Goal: Information Seeking & Learning: Learn about a topic

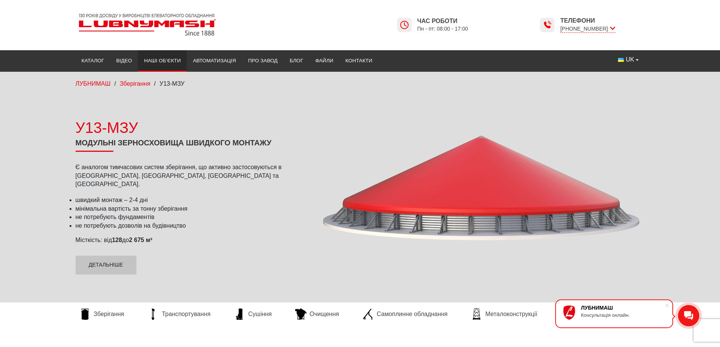
click at [159, 60] on link "Наші об’єкти" at bounding box center [162, 61] width 49 height 17
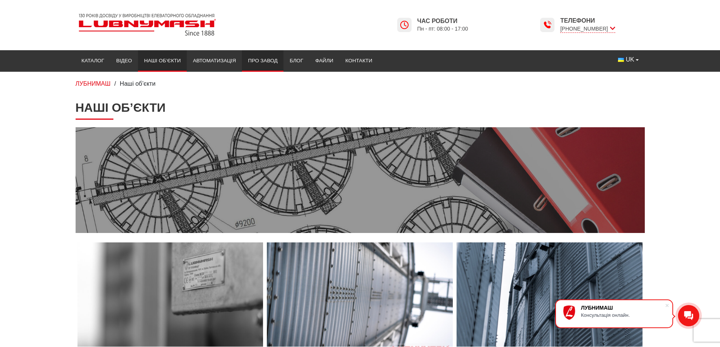
click at [268, 60] on link "Про завод" at bounding box center [263, 61] width 42 height 17
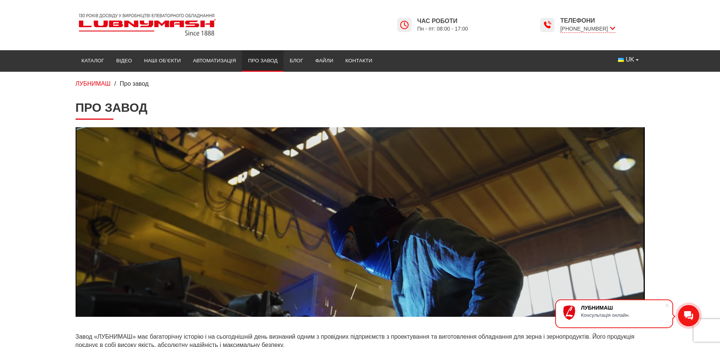
click at [114, 20] on img at bounding box center [148, 25] width 144 height 28
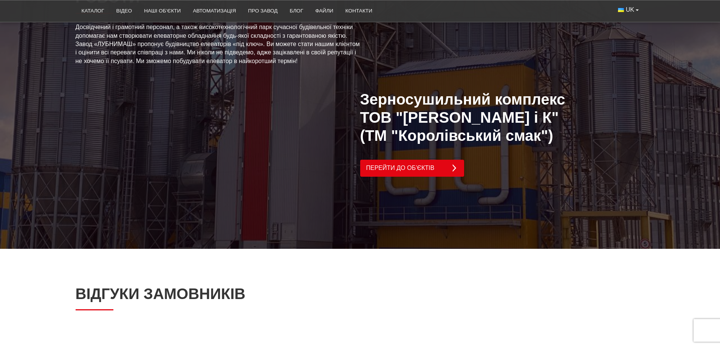
scroll to position [1853, 0]
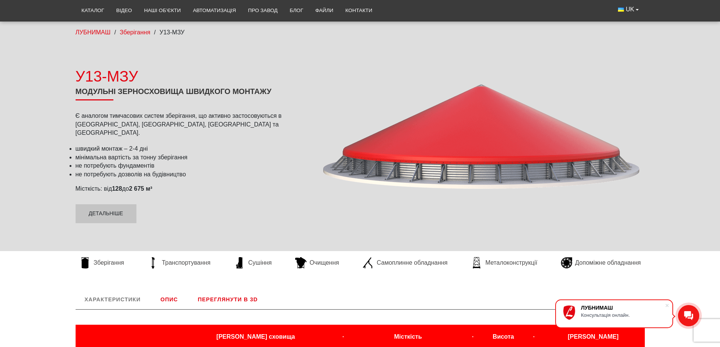
scroll to position [51, 0]
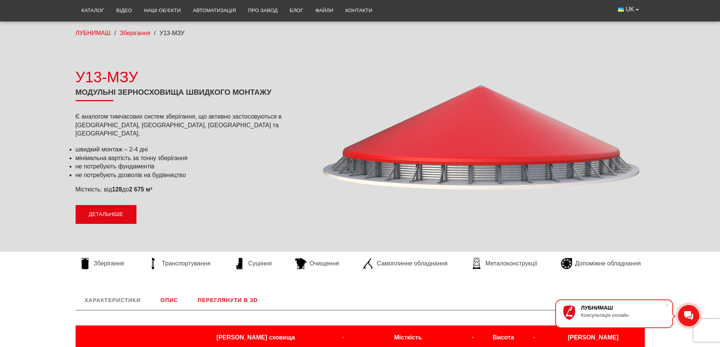
click at [118, 212] on link "Детальніше" at bounding box center [106, 214] width 61 height 19
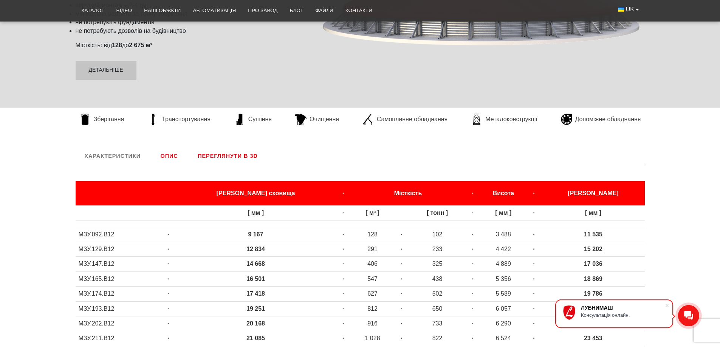
scroll to position [227, 0]
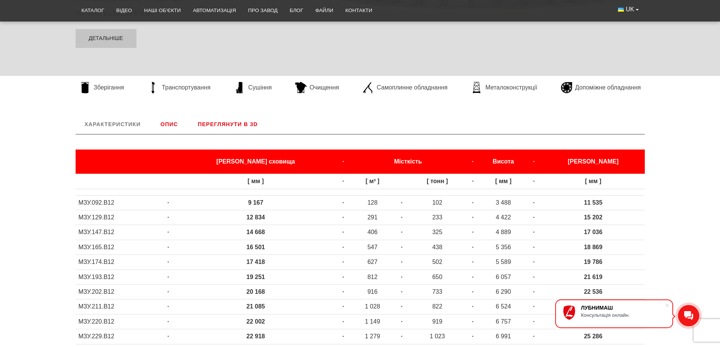
click at [229, 124] on link "Переглянути в 3D" at bounding box center [228, 125] width 78 height 20
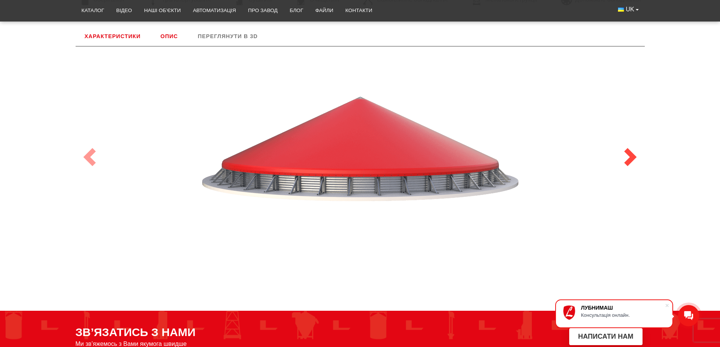
click at [628, 156] on span at bounding box center [631, 157] width 18 height 18
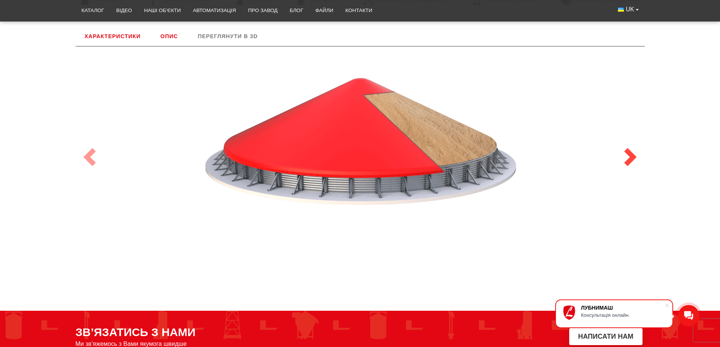
click at [628, 156] on span at bounding box center [631, 157] width 18 height 18
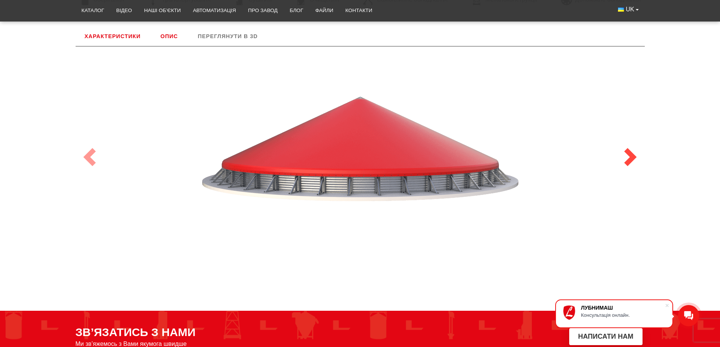
click at [630, 155] on span at bounding box center [631, 157] width 18 height 18
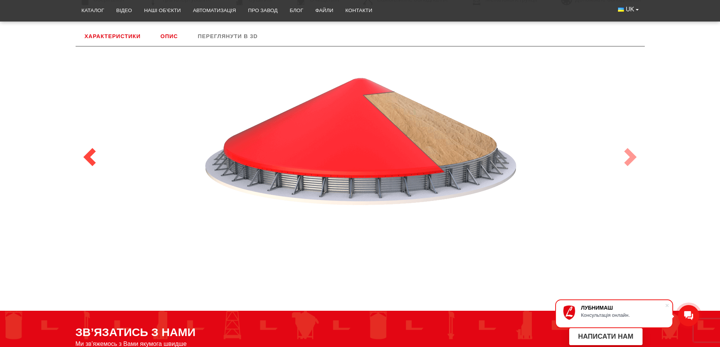
click at [95, 161] on span at bounding box center [90, 157] width 18 height 18
